Goal: Check status: Check status

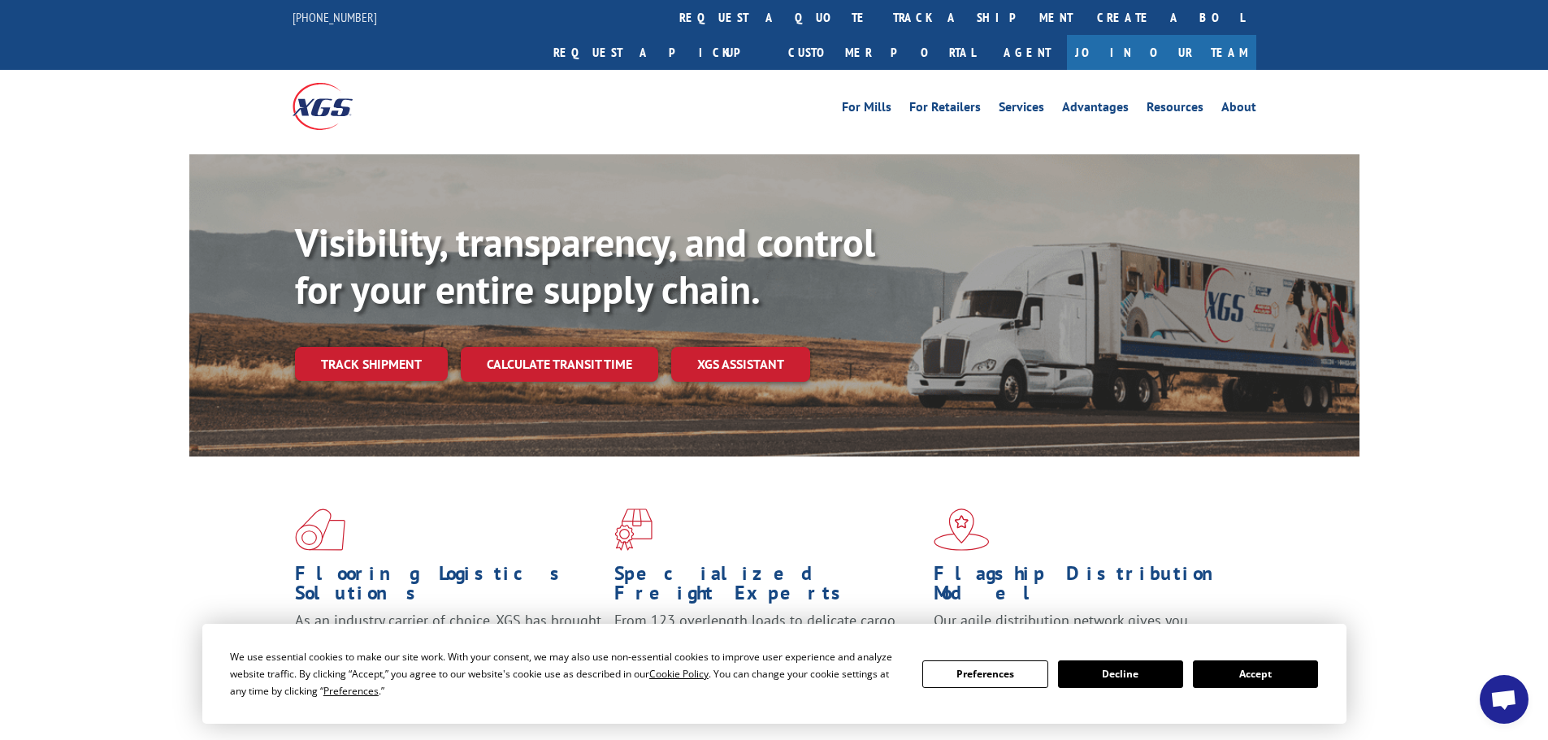
click at [1413, 195] on div "Visibility, transparency, and control for your entire supply chain. Track shipm…" at bounding box center [774, 321] width 1548 height 334
drag, startPoint x: 1439, startPoint y: 251, endPoint x: 1480, endPoint y: 283, distance: 51.5
click at [1439, 251] on div "Visibility, transparency, and control for your entire supply chain. Track shipm…" at bounding box center [774, 321] width 1548 height 334
click at [1370, 457] on div "Flooring Logistics Solutions As an industry carrier of choice, XGS has brought …" at bounding box center [774, 620] width 1548 height 327
click at [387, 347] on link "Track shipment" at bounding box center [371, 364] width 153 height 34
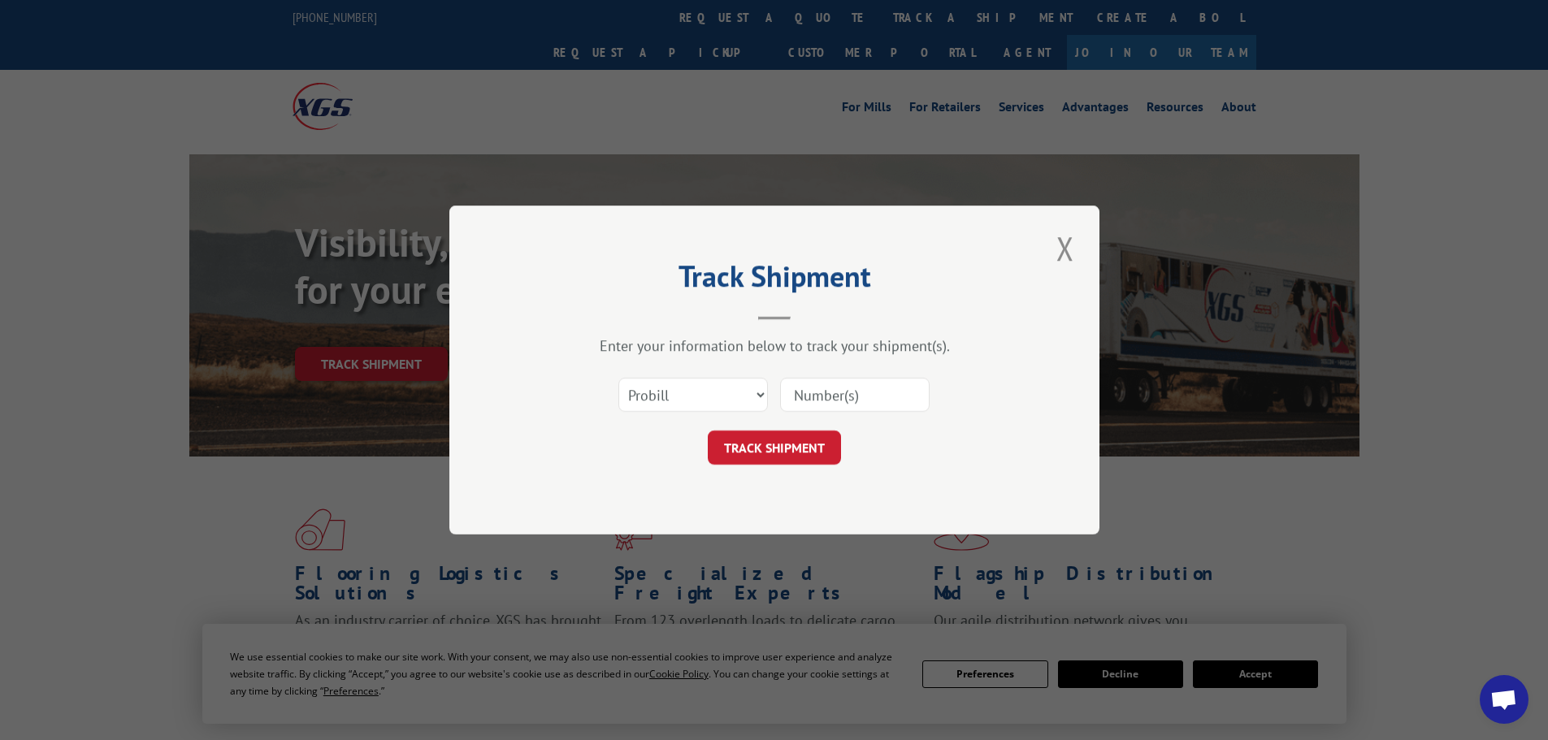
click at [843, 393] on input at bounding box center [855, 395] width 150 height 34
paste input "15340384"
type input "15340384"
click at [772, 450] on button "TRACK SHIPMENT" at bounding box center [774, 448] width 133 height 34
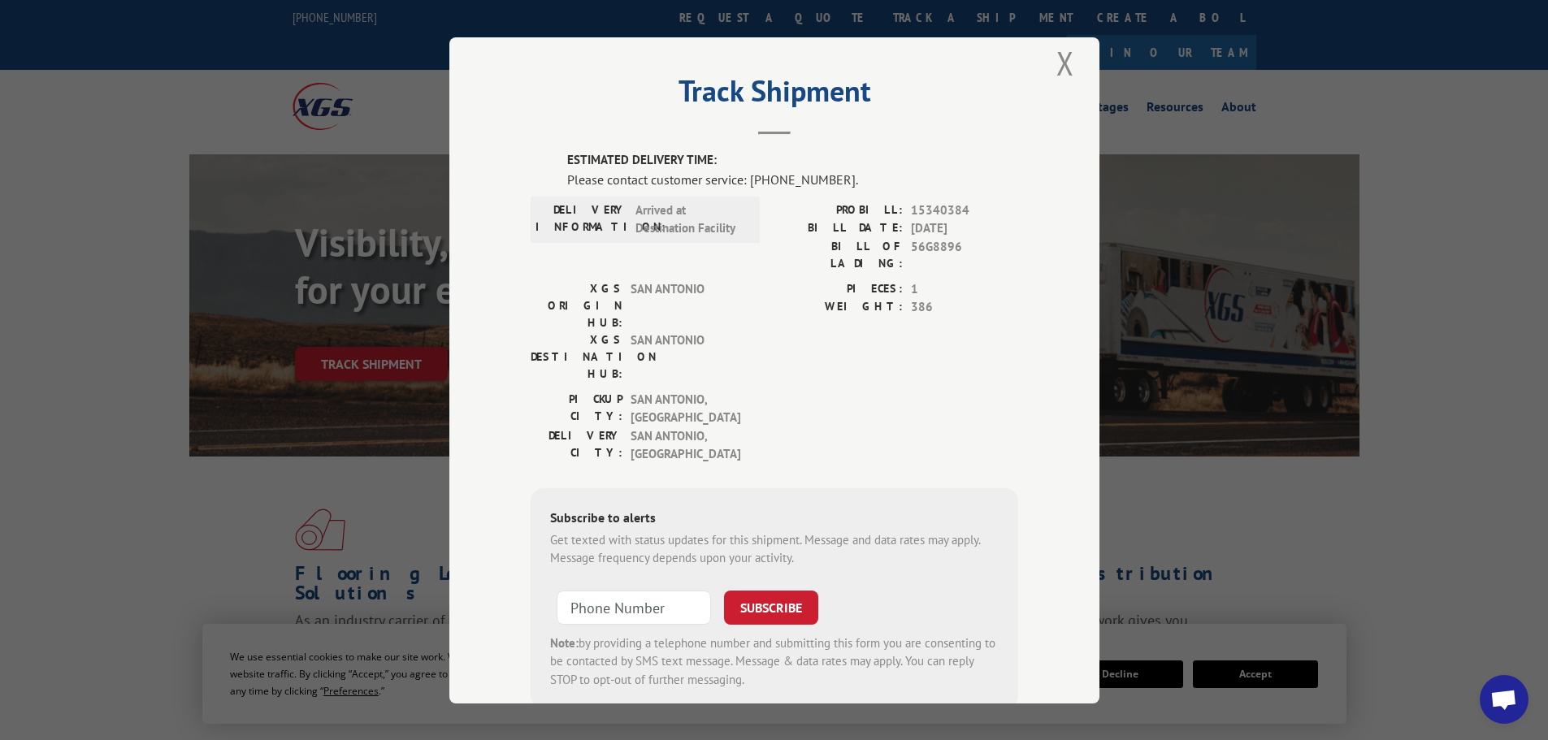
scroll to position [33, 0]
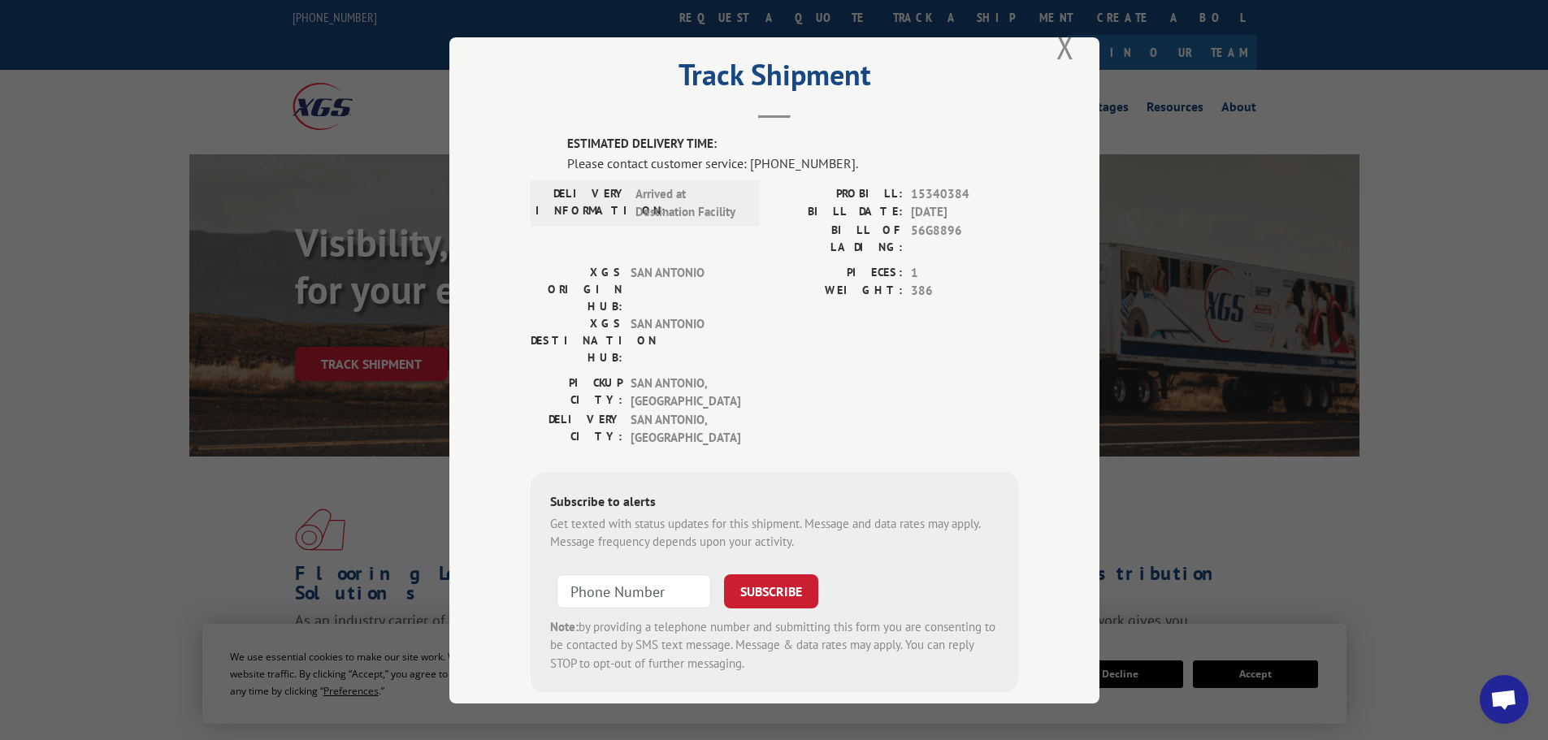
click at [896, 226] on label "BILL OF LADING:" at bounding box center [839, 238] width 128 height 34
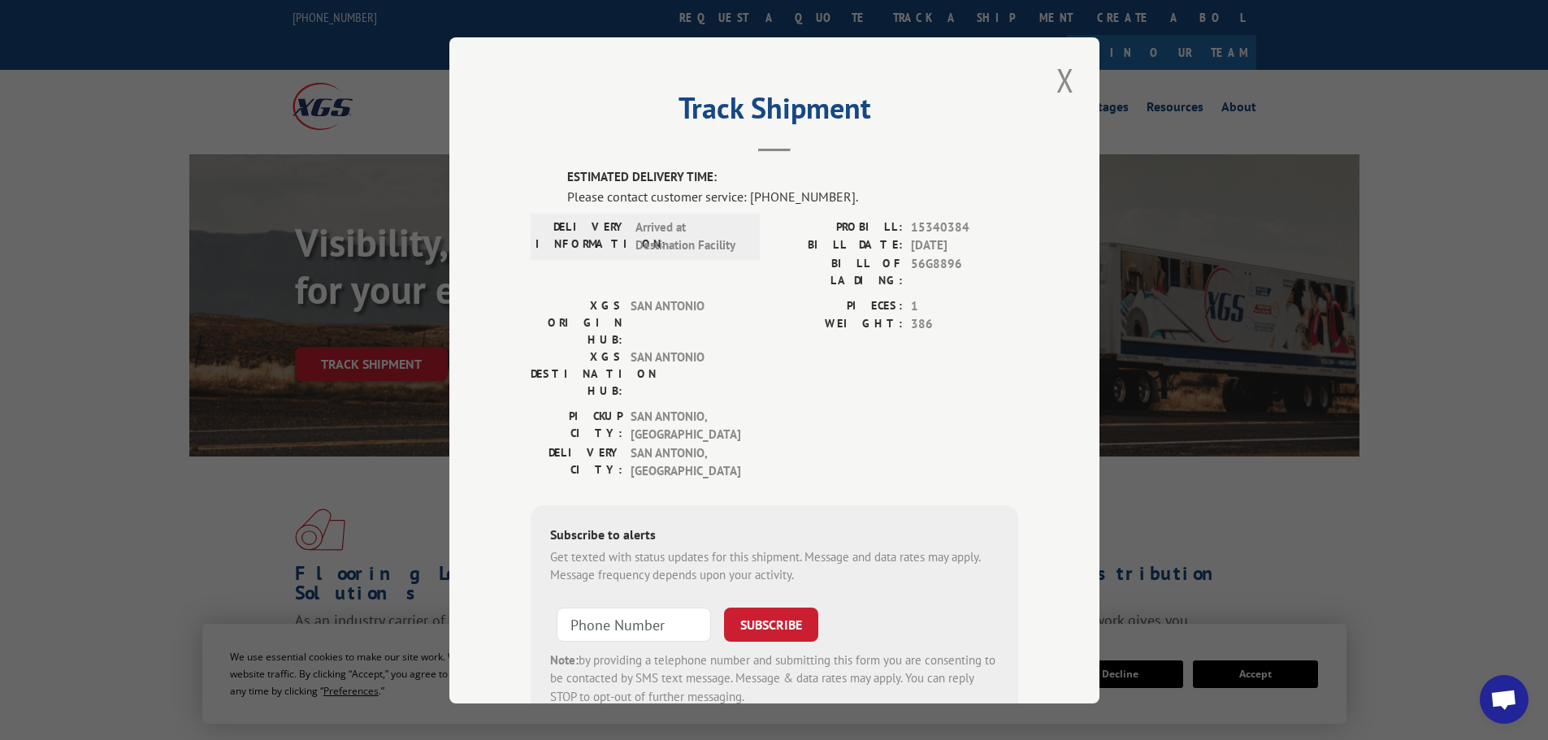
click at [1057, 84] on button "Close modal" at bounding box center [1066, 80] width 28 height 45
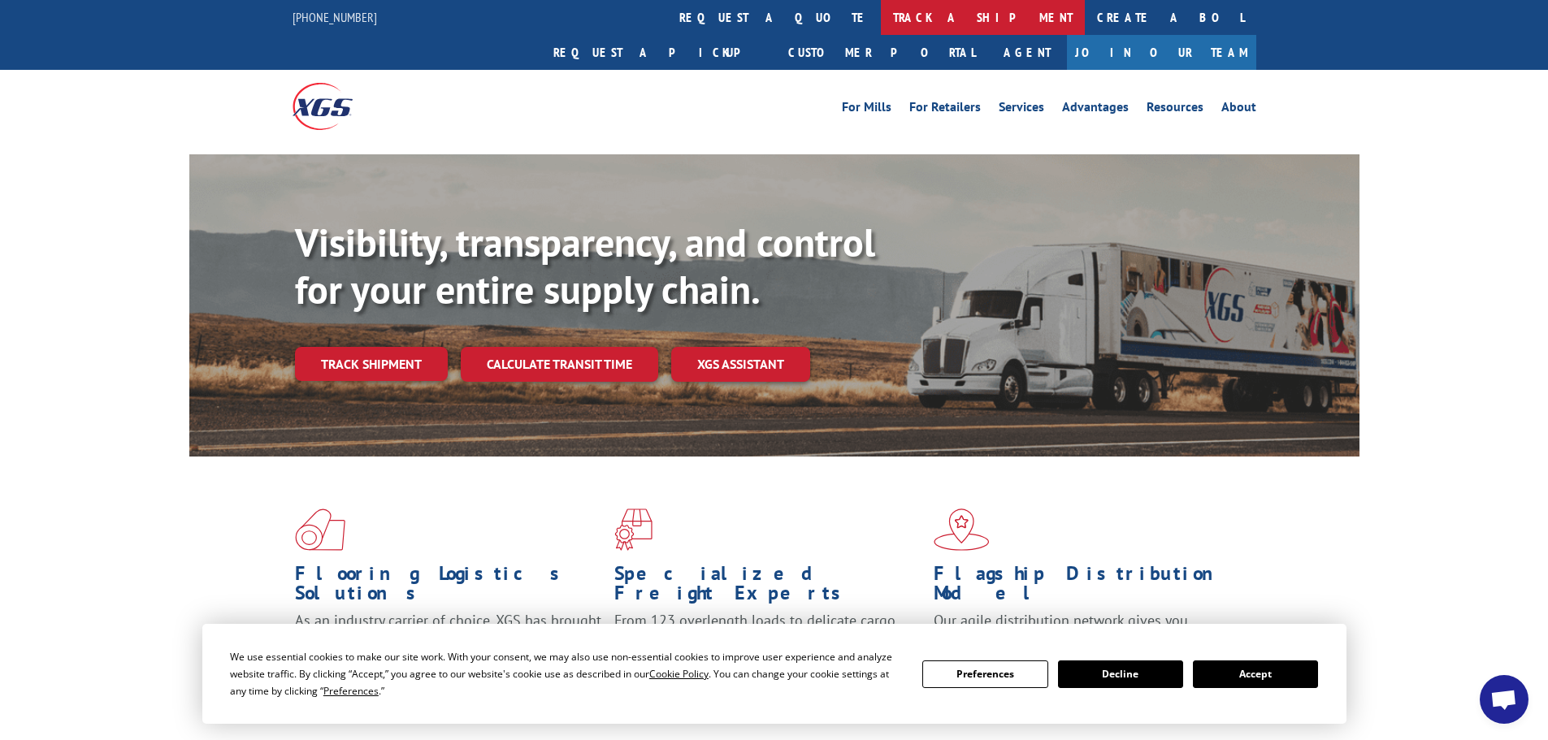
click at [881, 21] on link "track a shipment" at bounding box center [983, 17] width 204 height 35
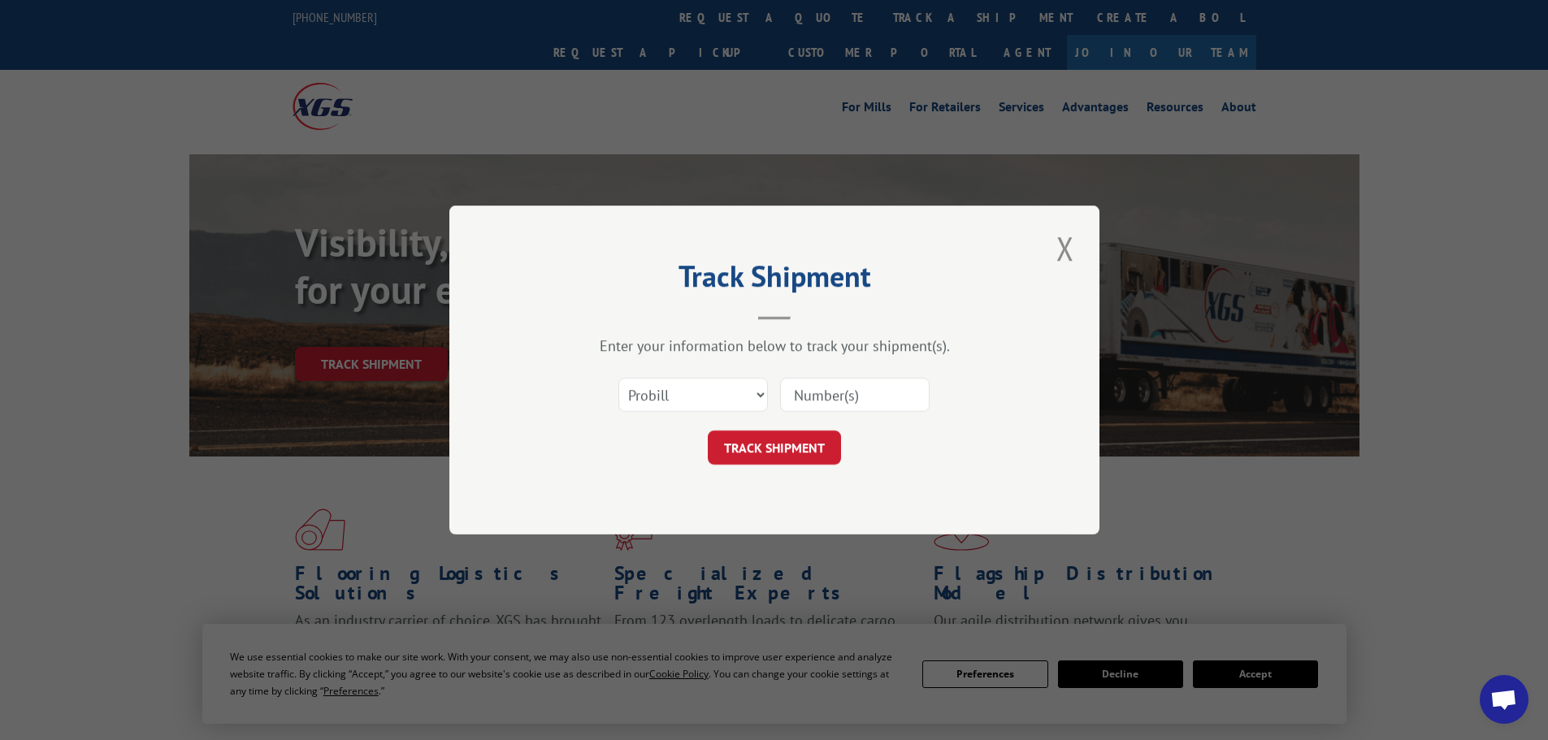
click at [800, 397] on input at bounding box center [855, 395] width 150 height 34
paste input "15340384"
type input "15340384"
click at [756, 436] on button "TRACK SHIPMENT" at bounding box center [774, 448] width 133 height 34
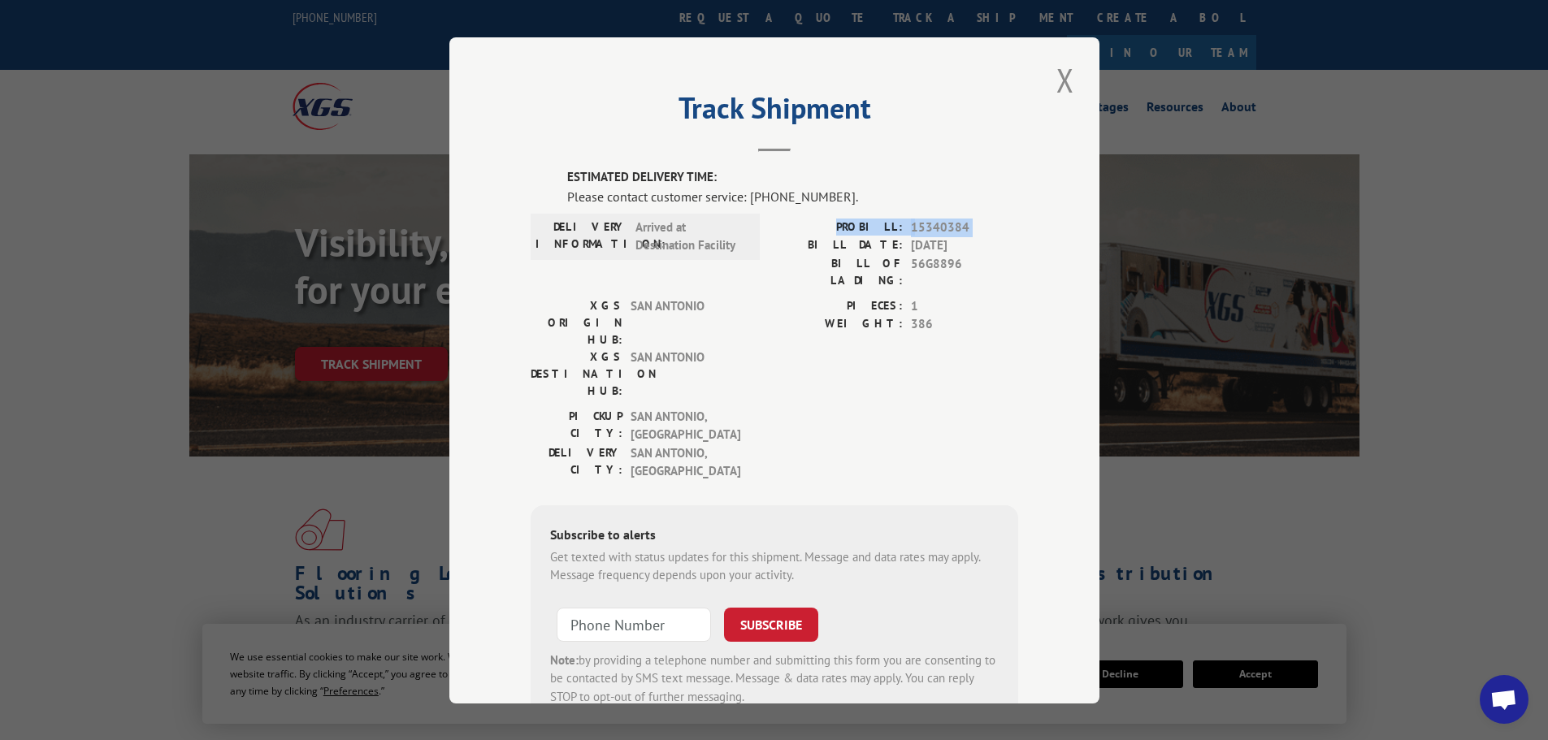
click at [827, 238] on div "PROBILL: 15340384 BILL DATE: [DATE] BILL OF LADING: 56G8896" at bounding box center [897, 253] width 244 height 71
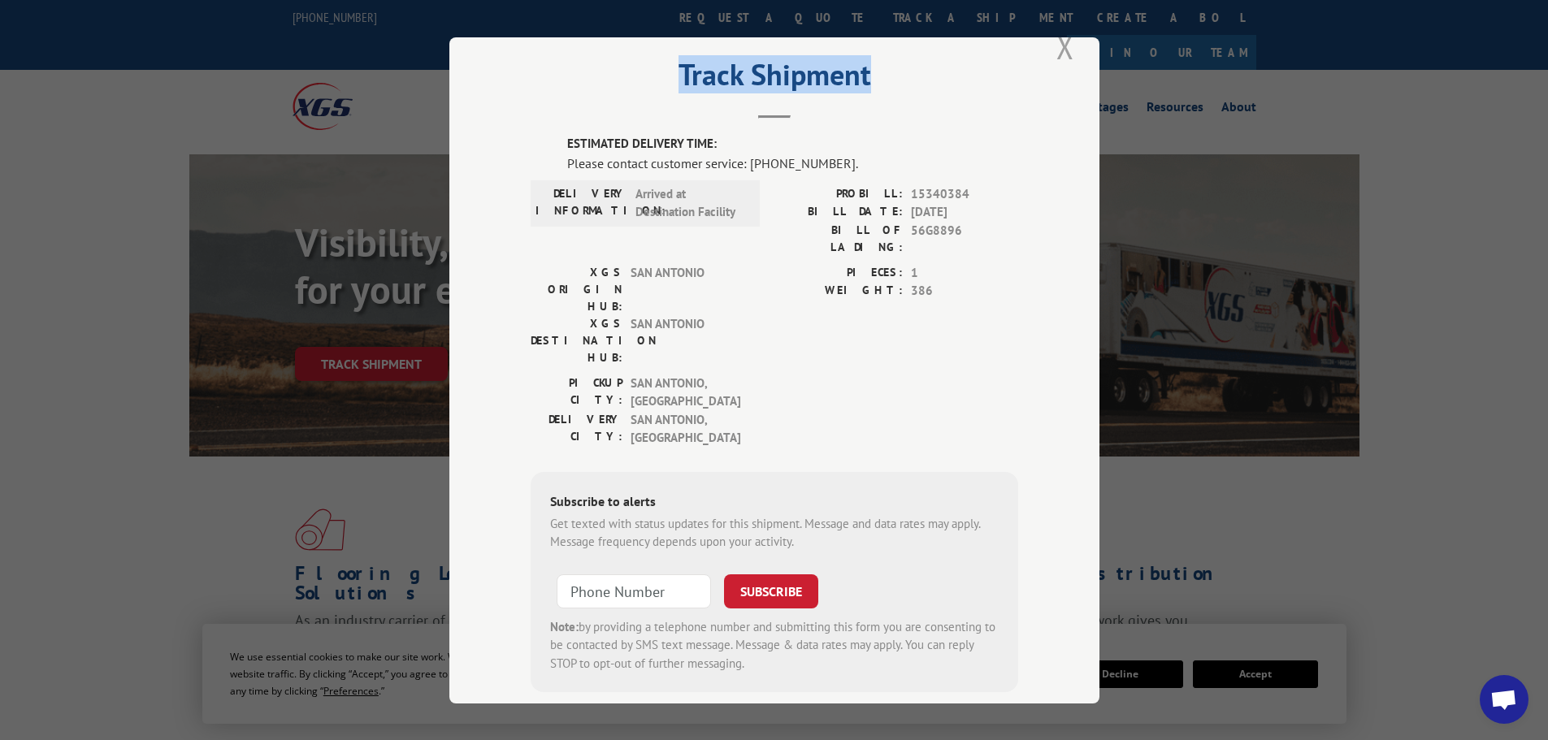
click at [1048, 49] on div "Track Shipment ESTIMATED DELIVERY TIME: Please contact customer service: [PHONE…" at bounding box center [774, 370] width 650 height 666
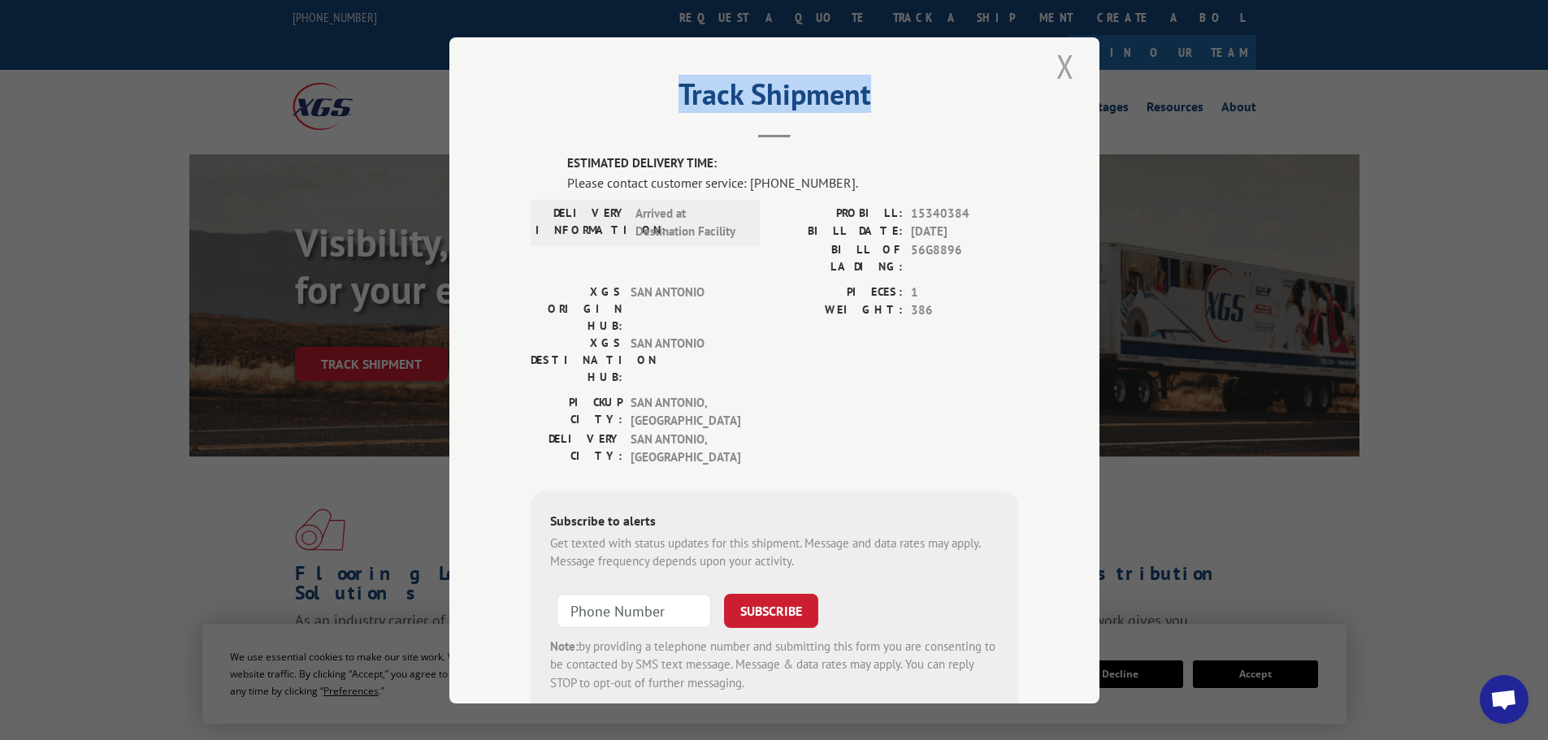
click at [1068, 72] on button "Close modal" at bounding box center [1066, 66] width 28 height 45
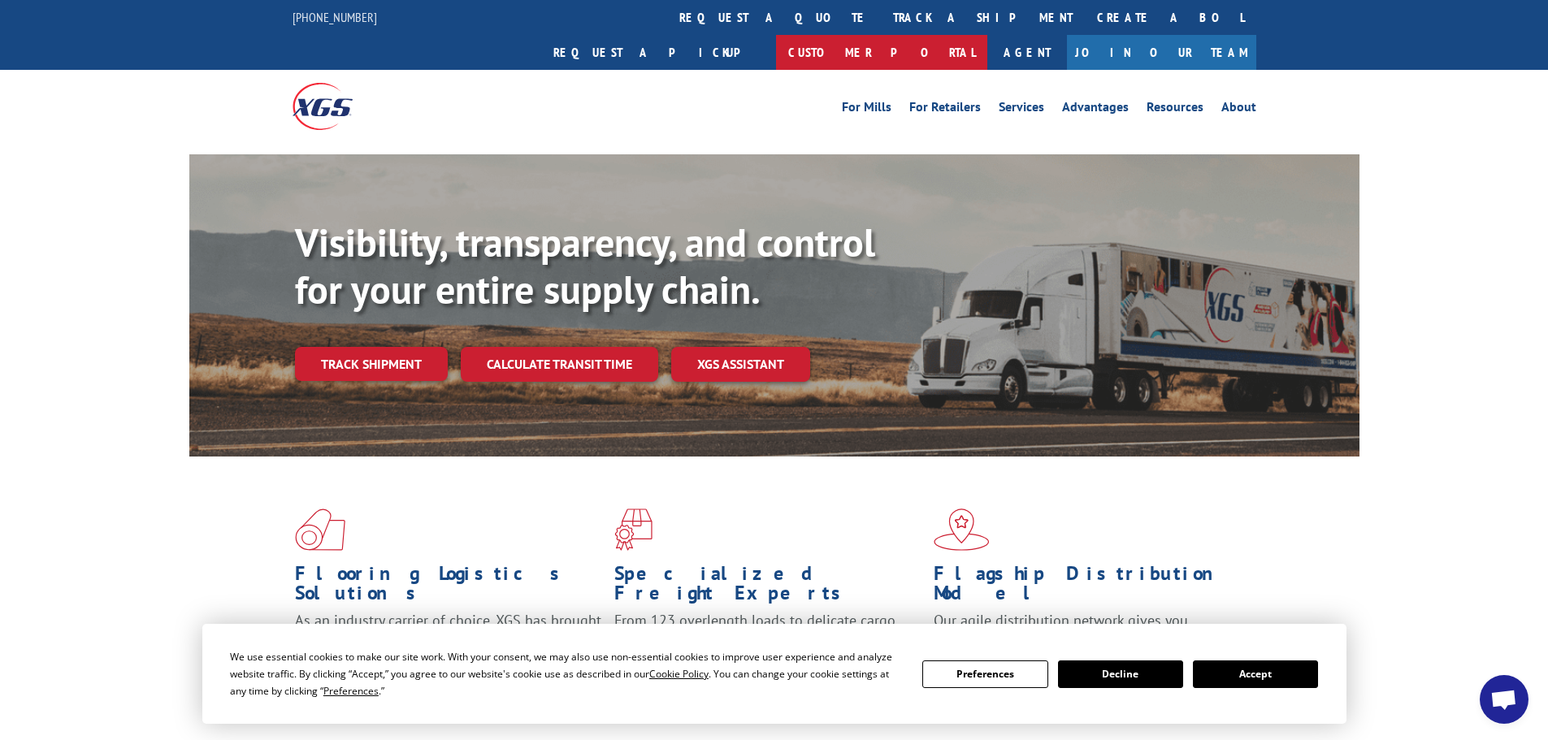
click at [987, 35] on link "Customer Portal" at bounding box center [881, 52] width 211 height 35
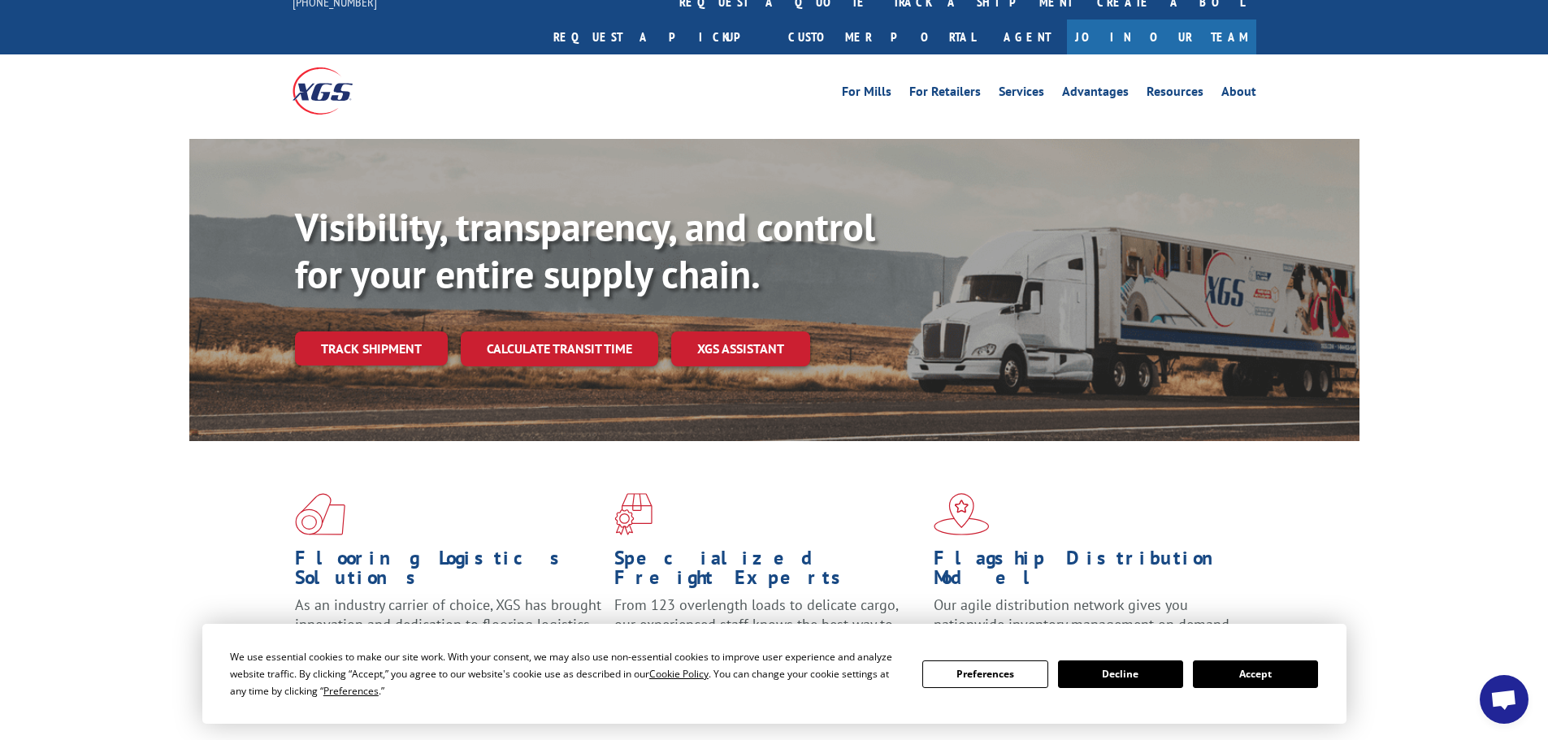
scroll to position [0, 0]
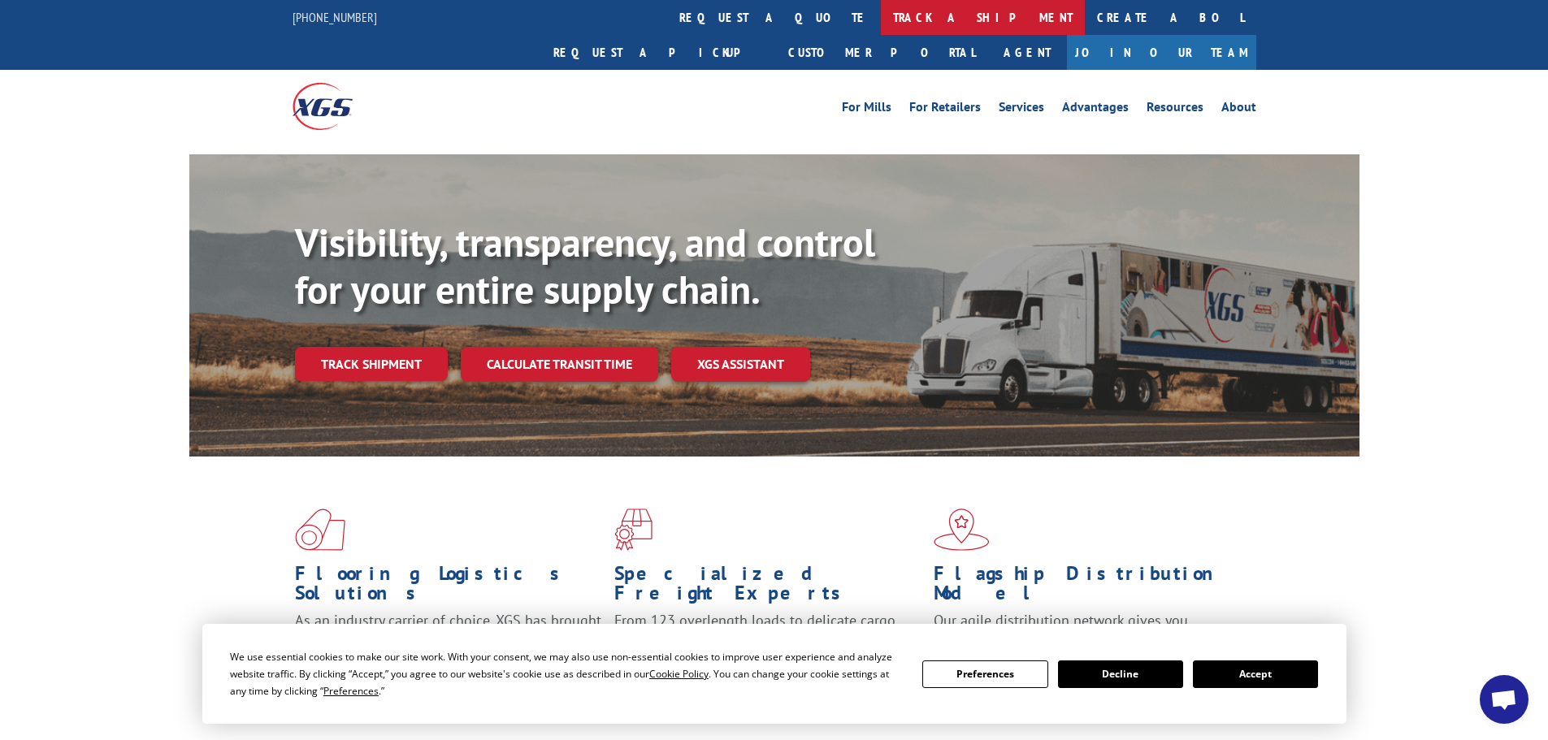
click at [881, 20] on link "track a shipment" at bounding box center [983, 17] width 204 height 35
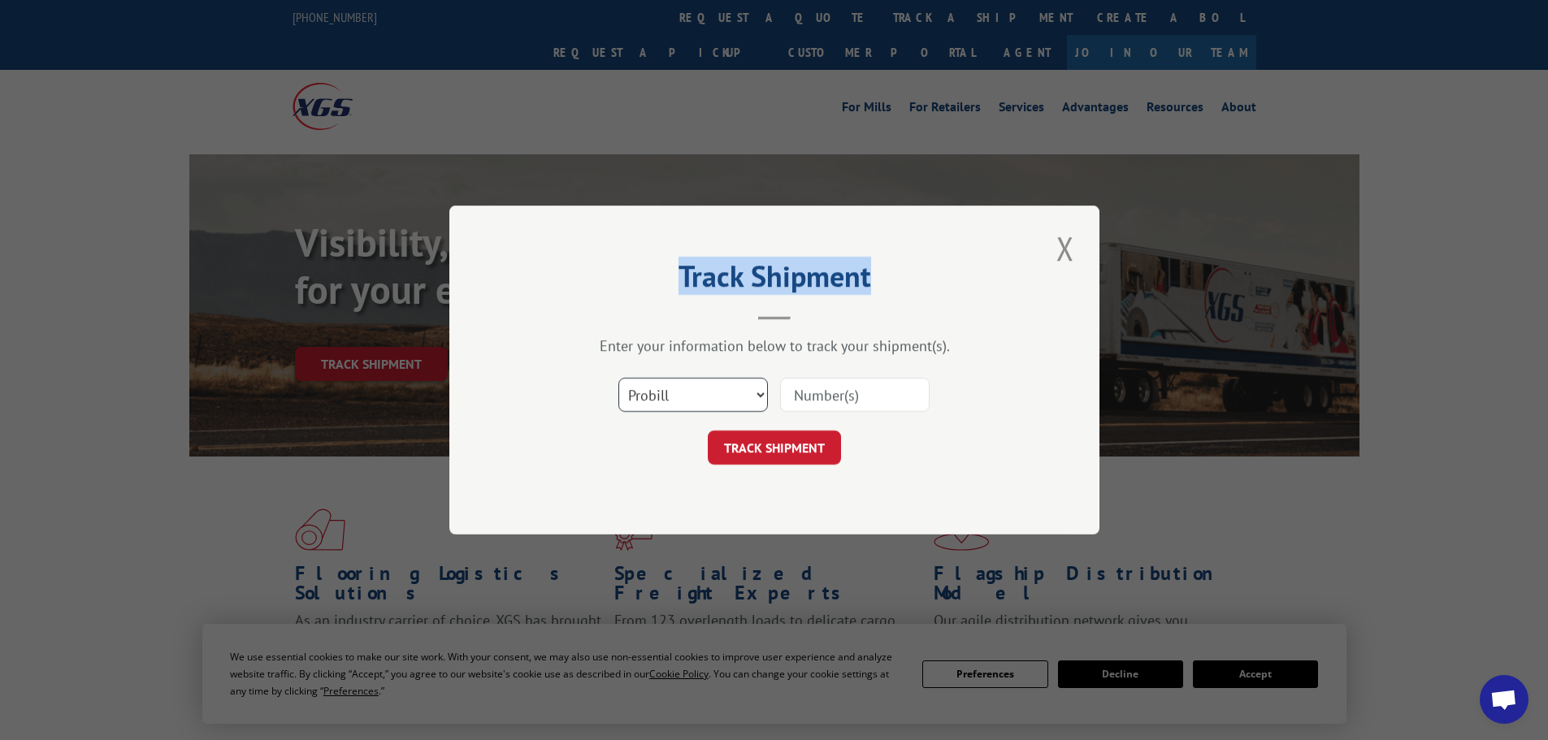
click at [692, 392] on select "Select category... Probill BOL PO" at bounding box center [693, 395] width 150 height 34
click at [831, 397] on input at bounding box center [855, 395] width 150 height 34
paste input "15472868"
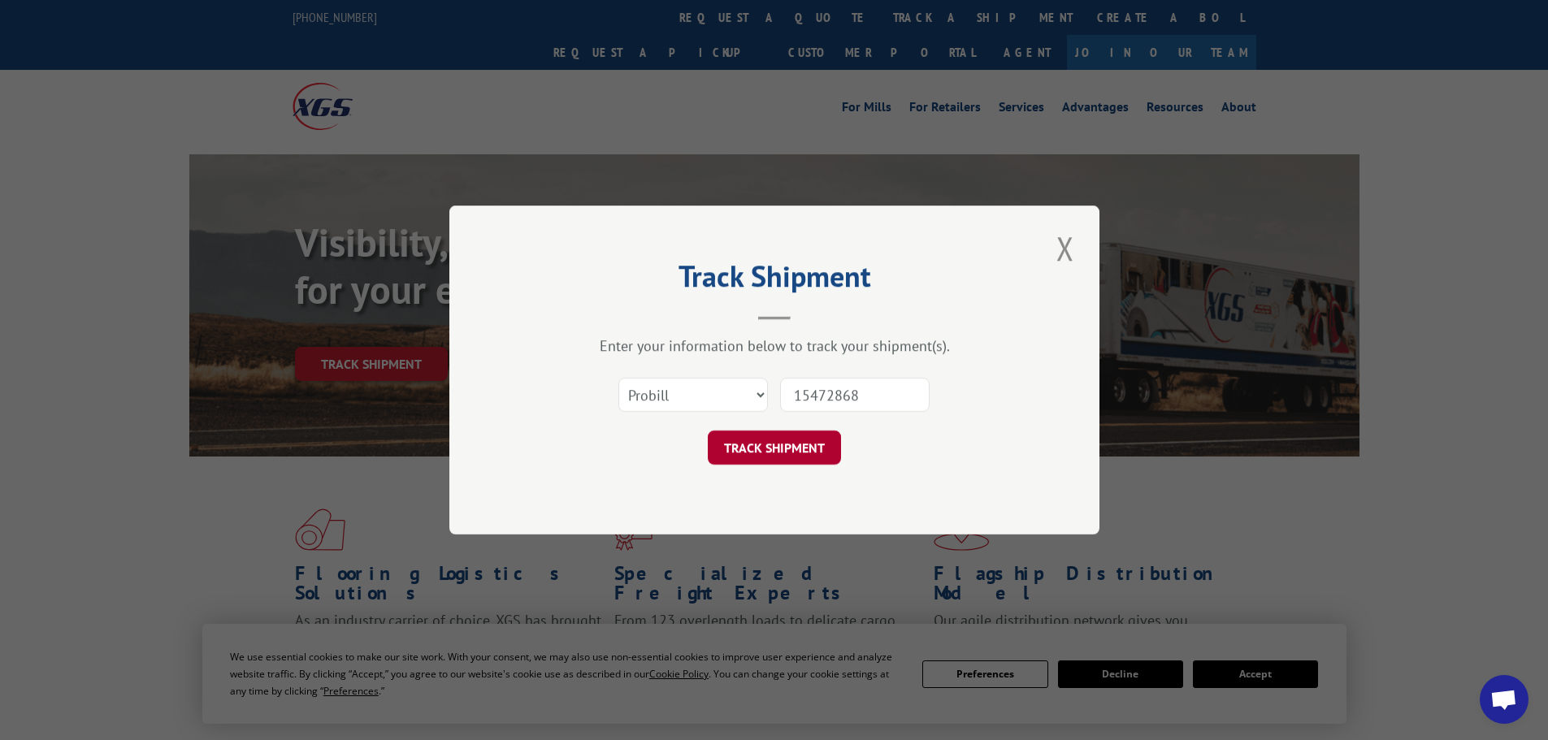
type input "15472868"
click at [793, 437] on button "TRACK SHIPMENT" at bounding box center [774, 448] width 133 height 34
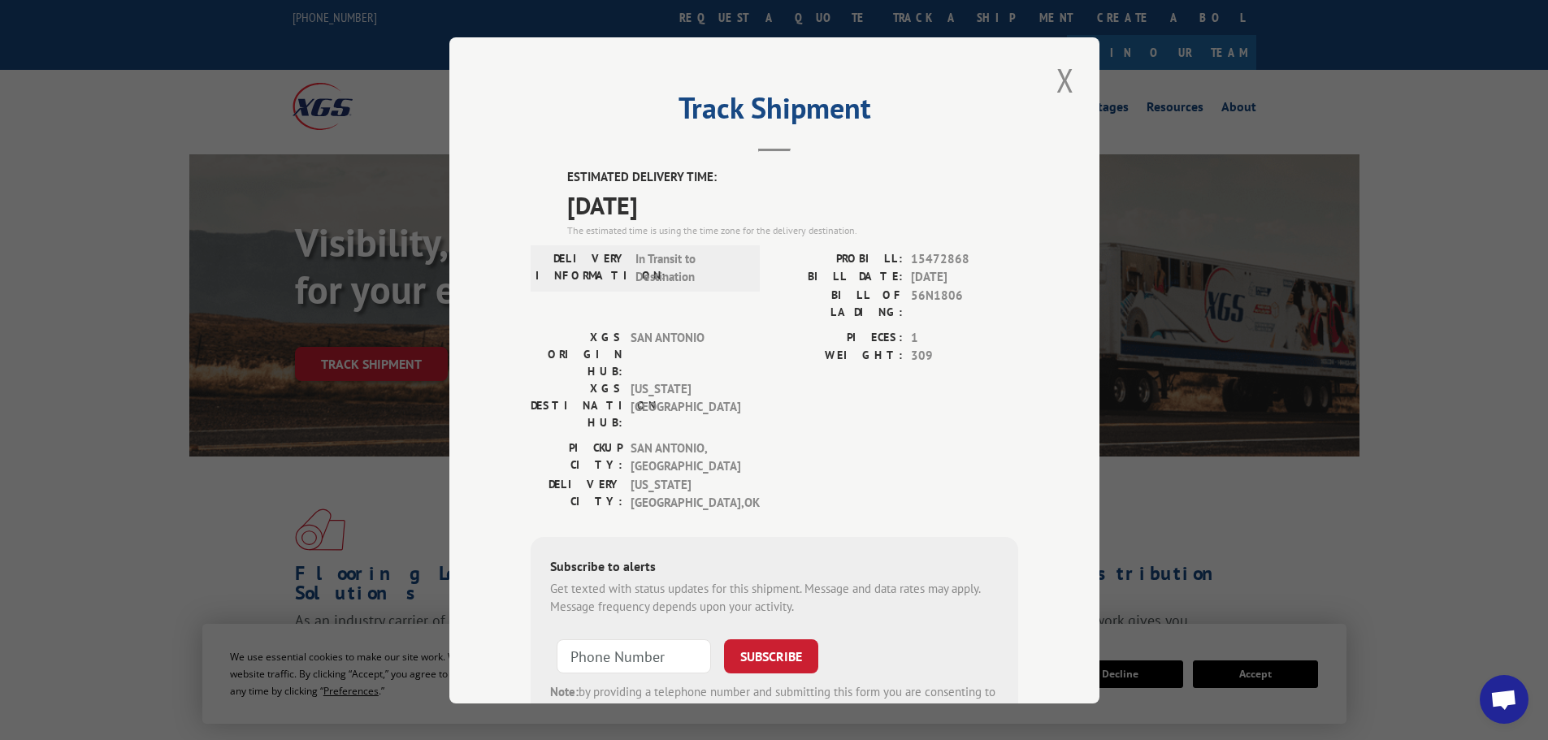
click at [997, 286] on span "56N1806" at bounding box center [964, 303] width 107 height 34
click at [901, 349] on div "WEIGHT: 309" at bounding box center [897, 356] width 244 height 19
